Goal: Entertainment & Leisure: Browse casually

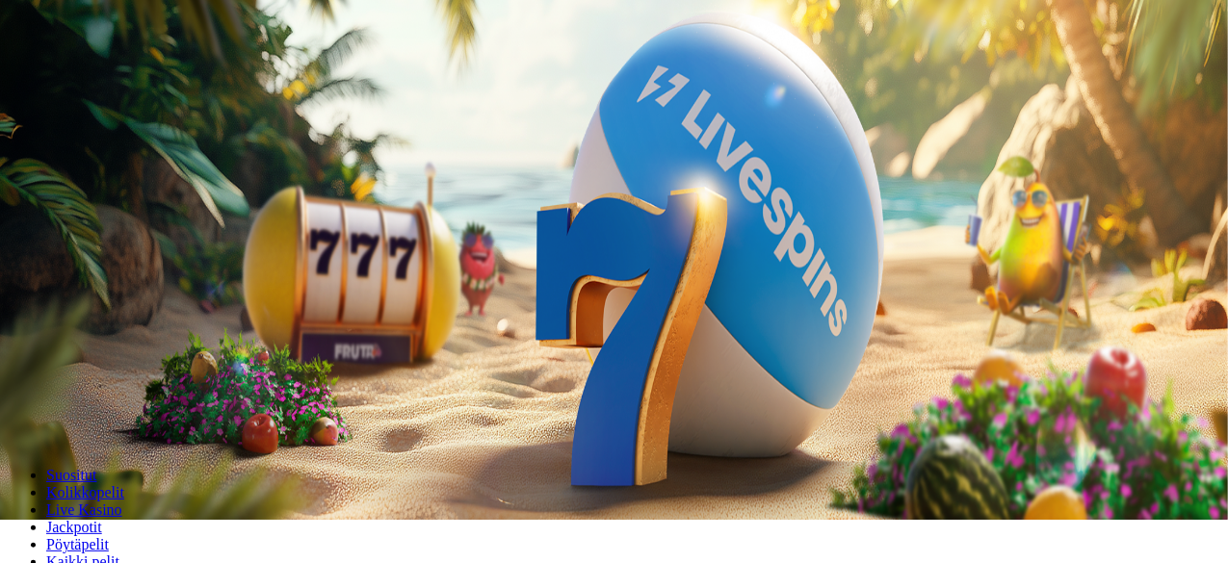
scroll to position [285, 0]
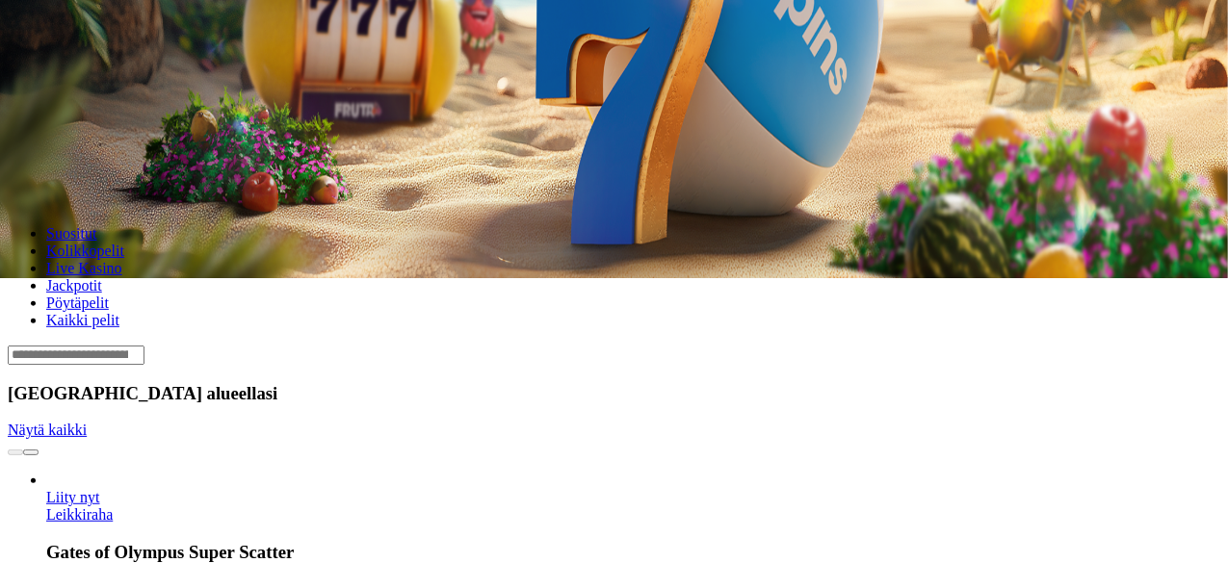
click at [31, 453] on span "chevron-right icon" at bounding box center [31, 453] width 0 height 0
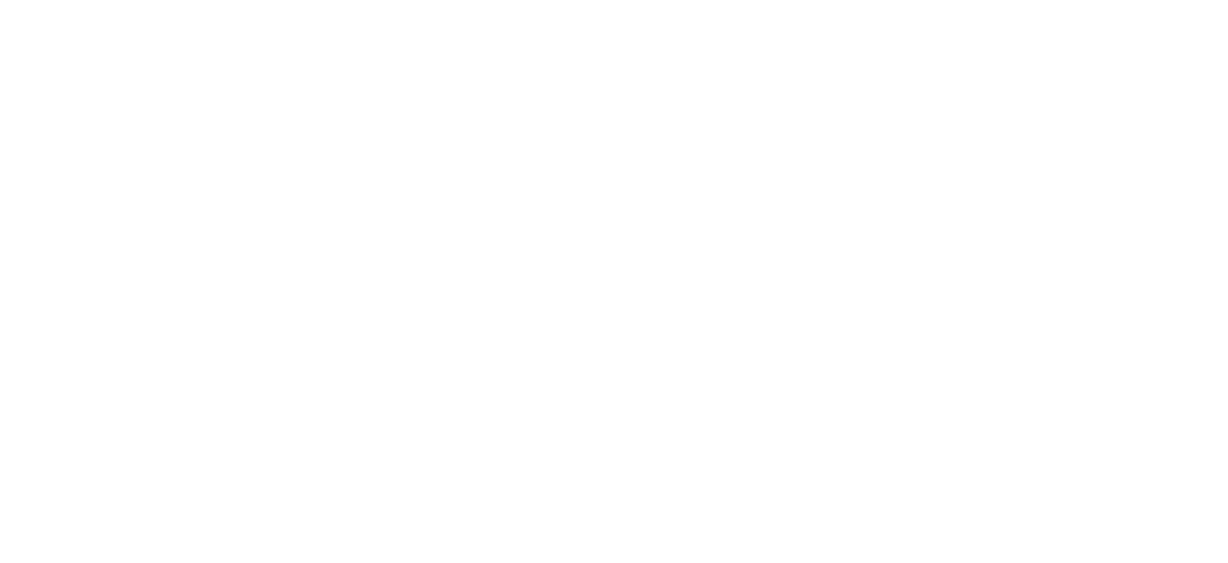
scroll to position [864, 0]
